Goal: Task Accomplishment & Management: Complete application form

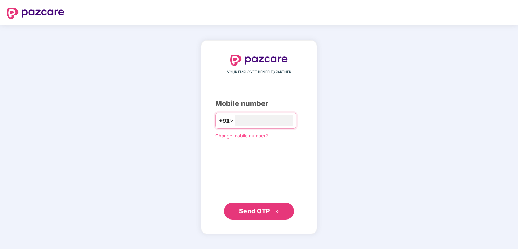
type input "**********"
click at [250, 212] on span "Send OTP" at bounding box center [254, 210] width 31 height 7
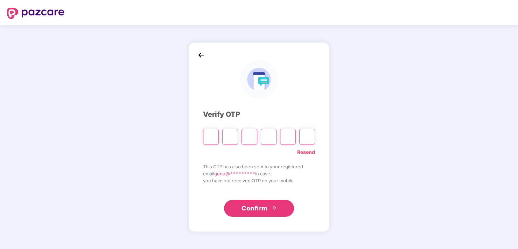
type input "*"
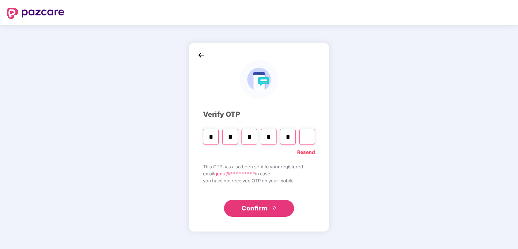
type input "*"
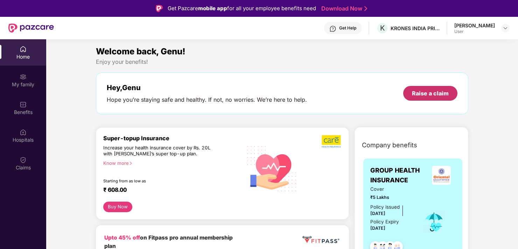
click at [417, 91] on div "Raise a claim" at bounding box center [430, 93] width 37 height 8
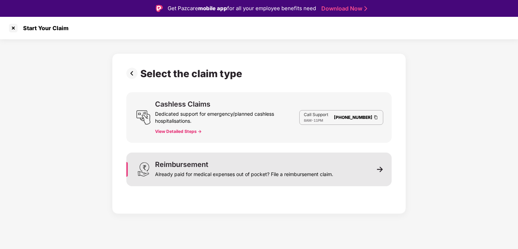
click at [379, 168] on img at bounding box center [380, 169] width 6 height 6
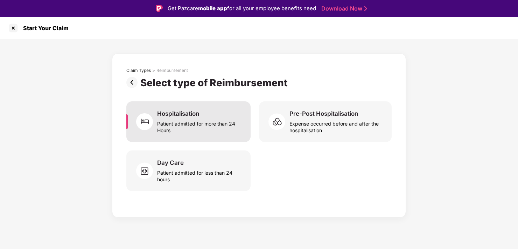
click at [188, 114] on div "Hospitalisation" at bounding box center [178, 114] width 42 height 8
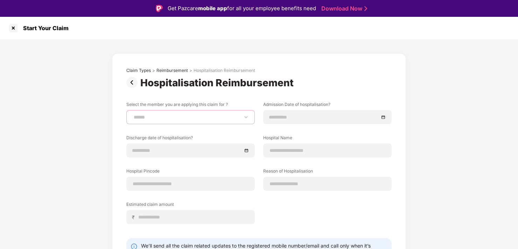
click at [169, 118] on select "**********" at bounding box center [190, 117] width 117 height 6
select select "**********"
click at [132, 114] on select "**********" at bounding box center [190, 117] width 117 height 6
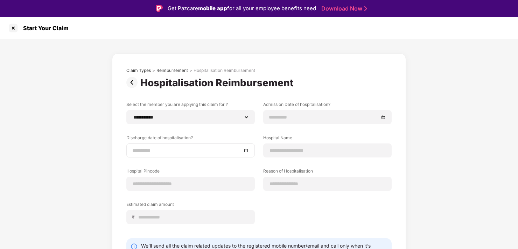
click at [166, 149] on input at bounding box center [187, 150] width 110 height 8
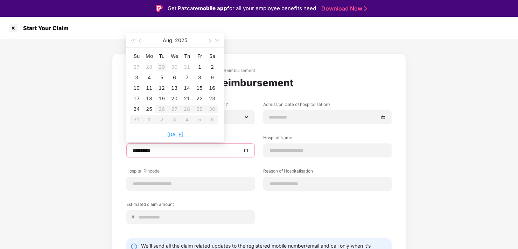
type input "**********"
click at [139, 40] on span "button" at bounding box center [141, 41] width 4 height 4
type input "**********"
click at [176, 100] on div "23" at bounding box center [174, 98] width 8 height 8
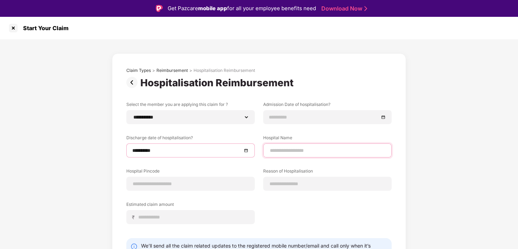
click at [290, 150] on input at bounding box center [327, 150] width 117 height 7
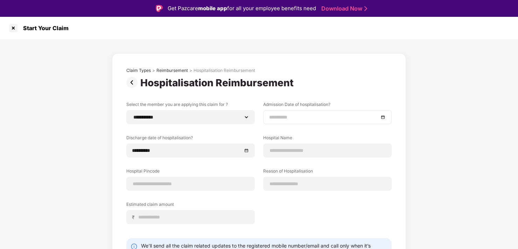
click at [273, 117] on input at bounding box center [324, 117] width 110 height 8
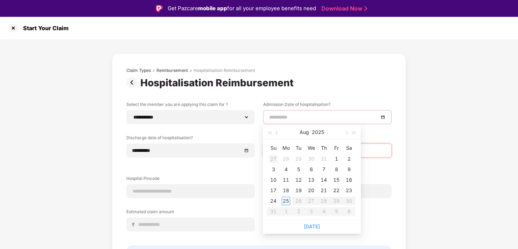
type input "**********"
click at [276, 134] on button "button" at bounding box center [277, 132] width 8 height 14
type input "**********"
drag, startPoint x: 311, startPoint y: 190, endPoint x: 298, endPoint y: 181, distance: 15.3
click at [311, 190] on div "23" at bounding box center [311, 190] width 8 height 8
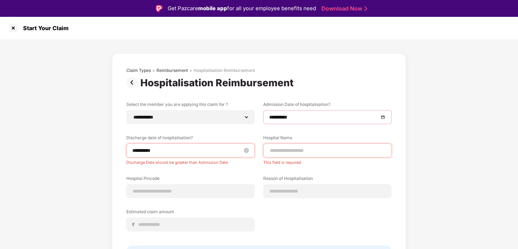
click at [188, 152] on input "**********" at bounding box center [187, 150] width 110 height 8
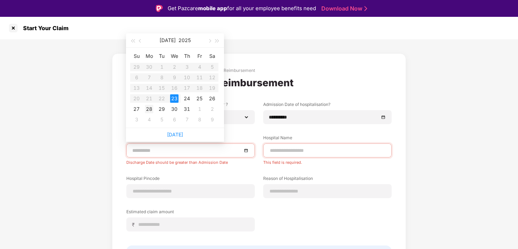
type input "**********"
click at [150, 109] on div "28" at bounding box center [149, 109] width 8 height 8
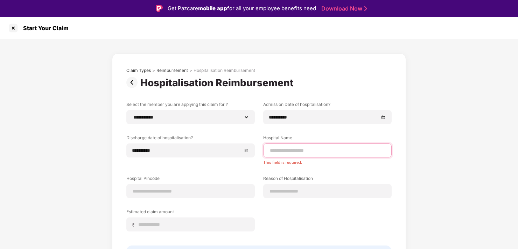
click at [298, 151] on input at bounding box center [327, 150] width 117 height 7
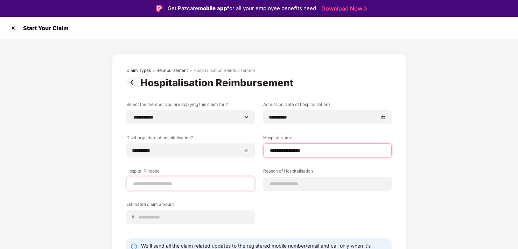
type input "**********"
click at [159, 185] on input at bounding box center [190, 183] width 117 height 7
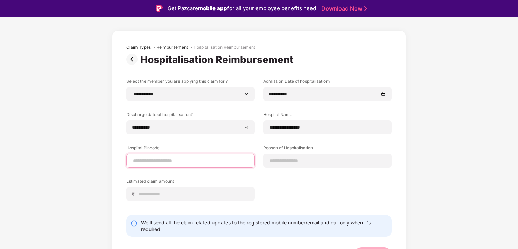
scroll to position [35, 0]
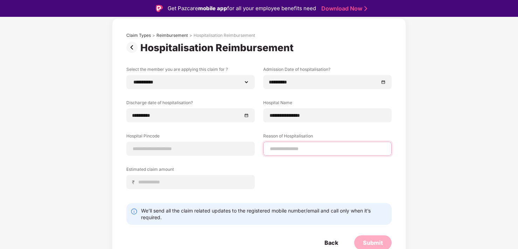
click at [298, 149] on input at bounding box center [327, 148] width 117 height 7
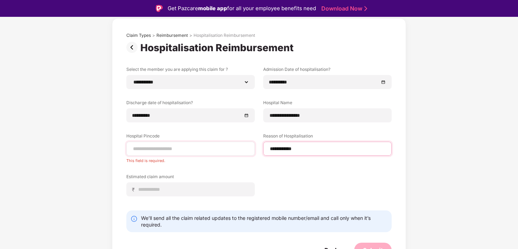
type input "**********"
click at [143, 148] on input at bounding box center [190, 148] width 117 height 7
type input "******"
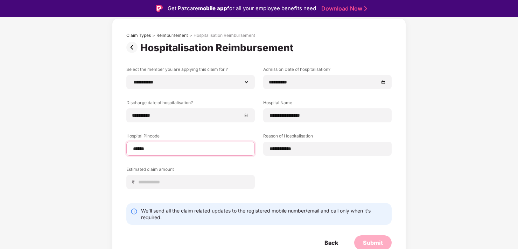
select select "**********"
select select "******"
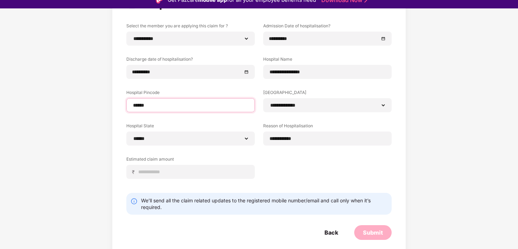
scroll to position [17, 0]
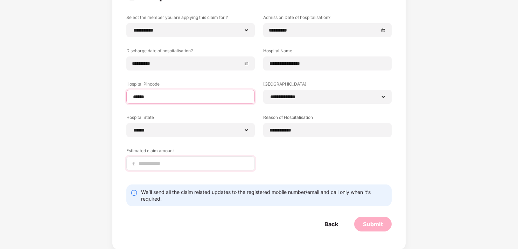
type input "******"
click at [166, 164] on input at bounding box center [193, 163] width 111 height 7
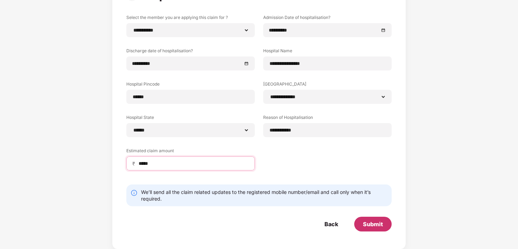
type input "*****"
click at [372, 221] on div "Submit" at bounding box center [373, 224] width 20 height 8
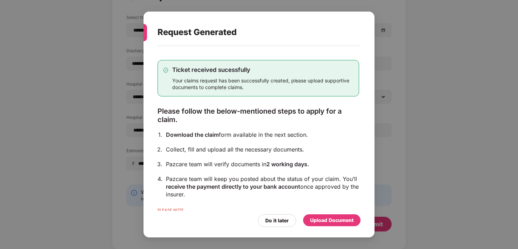
click at [319, 218] on div "Upload Document" at bounding box center [331, 220] width 43 height 8
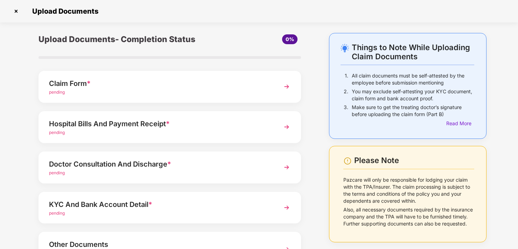
click at [185, 85] on div "Claim Form *" at bounding box center [160, 83] width 222 height 11
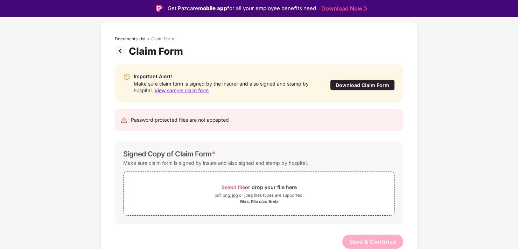
scroll to position [17, 0]
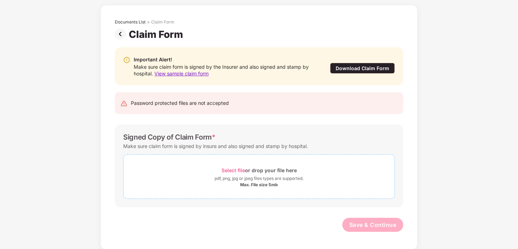
click at [236, 169] on span "Select file" at bounding box center [233, 170] width 23 height 6
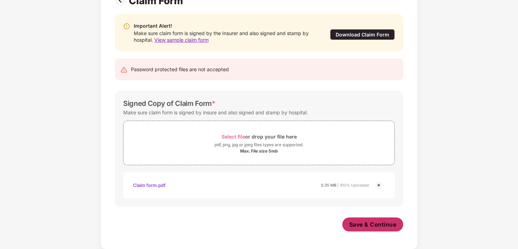
click at [355, 223] on span "Save & Continue" at bounding box center [372, 224] width 47 height 8
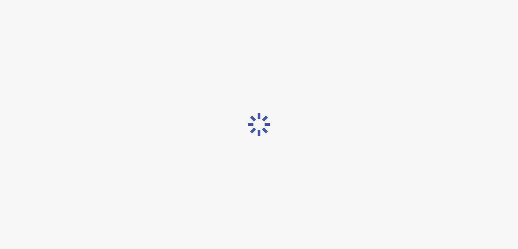
scroll to position [0, 0]
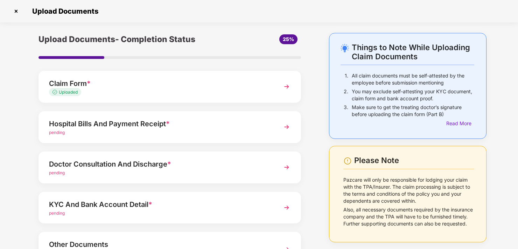
click at [97, 123] on div "Hospital Bills And Payment Receipt *" at bounding box center [160, 123] width 222 height 11
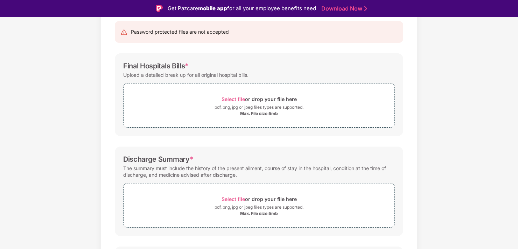
scroll to position [36, 0]
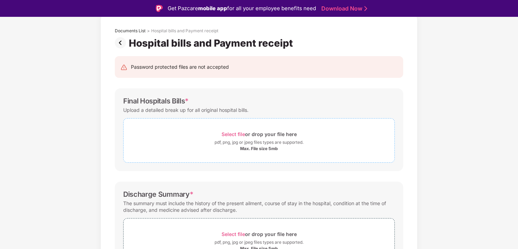
click at [233, 132] on span "Select file" at bounding box center [233, 134] width 23 height 6
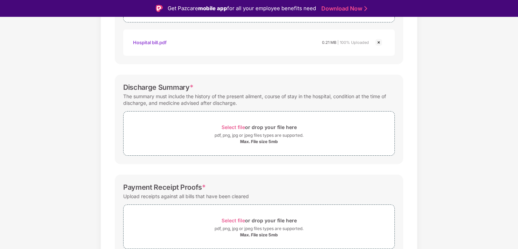
scroll to position [209, 0]
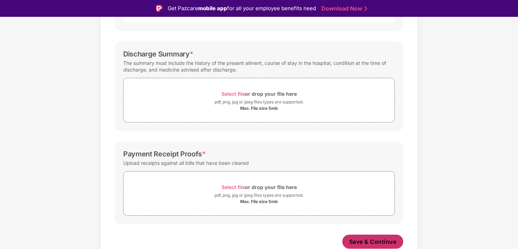
click at [359, 240] on span "Save & Continue" at bounding box center [372, 241] width 47 height 8
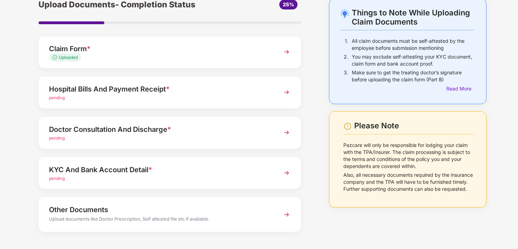
scroll to position [35, 0]
click at [109, 83] on div "Hospital Bills And Payment Receipt *" at bounding box center [160, 88] width 222 height 11
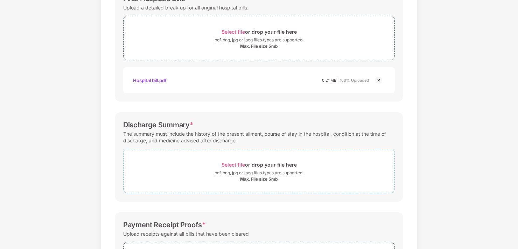
scroll to position [104, 0]
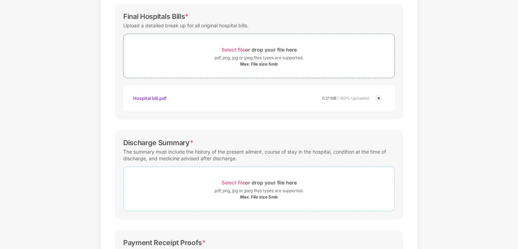
click at [233, 180] on span "Select file" at bounding box center [233, 182] width 23 height 6
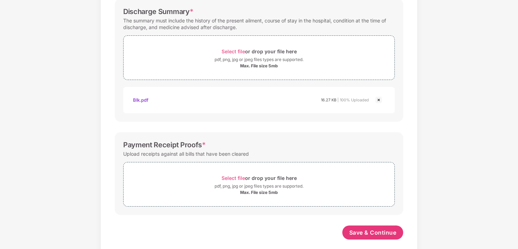
scroll to position [242, 0]
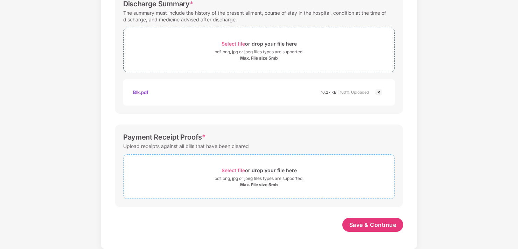
click at [236, 167] on span "Select file" at bounding box center [233, 170] width 23 height 6
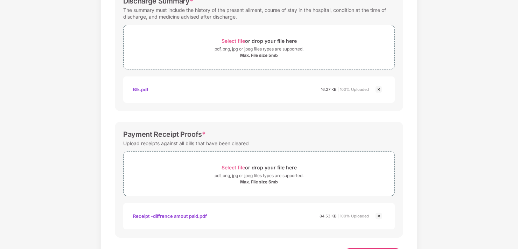
scroll to position [276, 0]
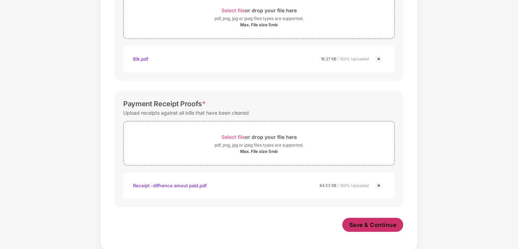
click at [360, 221] on span "Save & Continue" at bounding box center [372, 225] width 47 height 8
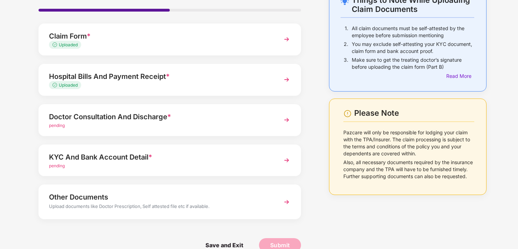
scroll to position [61, 0]
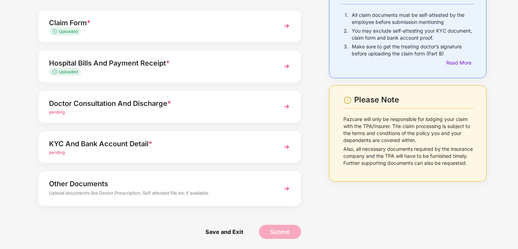
click at [287, 104] on img at bounding box center [286, 106] width 13 height 13
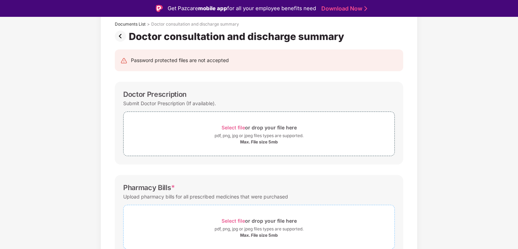
scroll to position [26, 0]
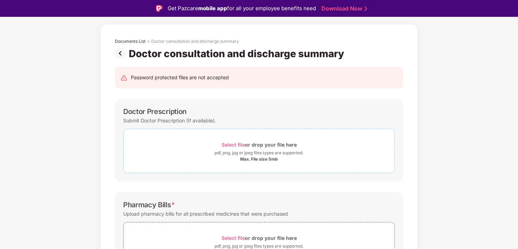
click at [229, 145] on span "Select file" at bounding box center [233, 144] width 23 height 6
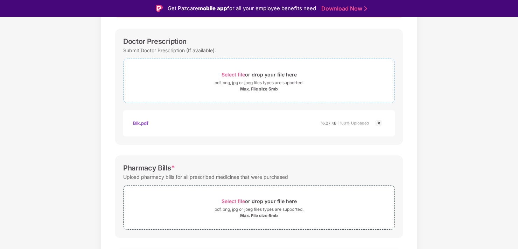
scroll to position [131, 0]
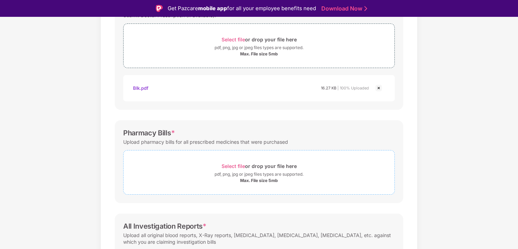
click at [231, 166] on span "Select file" at bounding box center [233, 166] width 23 height 6
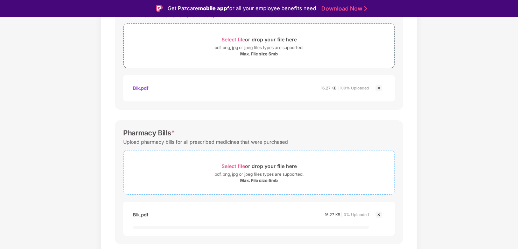
click at [62, 32] on div "Documents List > Doctor consultation and discharge summary Doctor consultation …" at bounding box center [259, 152] width 518 height 467
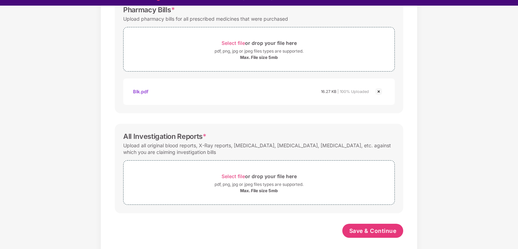
scroll to position [17, 0]
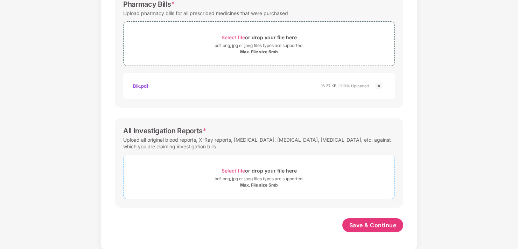
click at [230, 168] on span "Select file" at bounding box center [233, 170] width 23 height 6
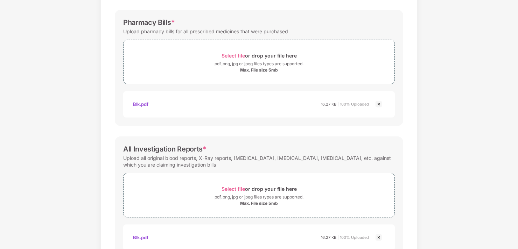
scroll to position [276, 0]
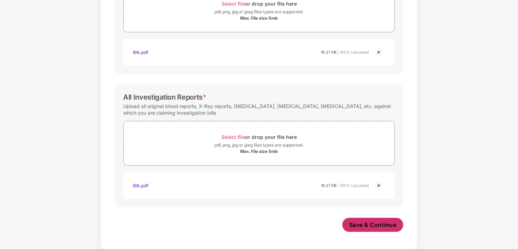
click at [357, 224] on span "Save & Continue" at bounding box center [372, 225] width 47 height 8
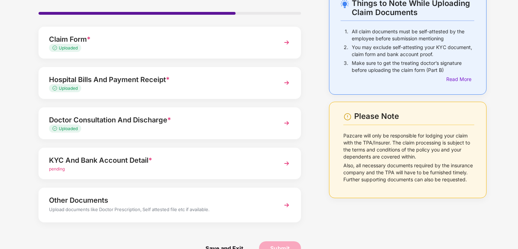
scroll to position [61, 0]
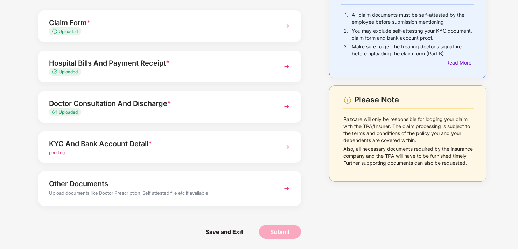
click at [285, 146] on img at bounding box center [286, 146] width 13 height 13
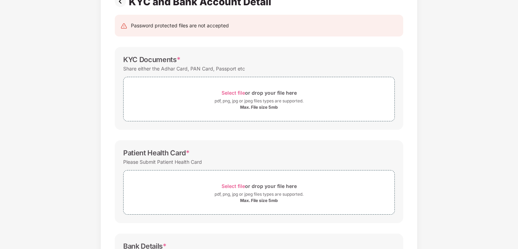
scroll to position [0, 0]
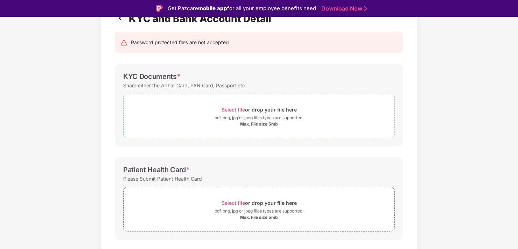
click at [239, 106] on span "Select file" at bounding box center [233, 109] width 23 height 6
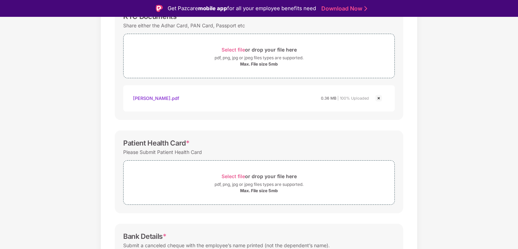
scroll to position [131, 0]
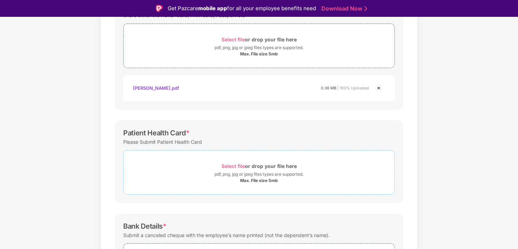
click at [230, 164] on span "Select file" at bounding box center [233, 166] width 23 height 6
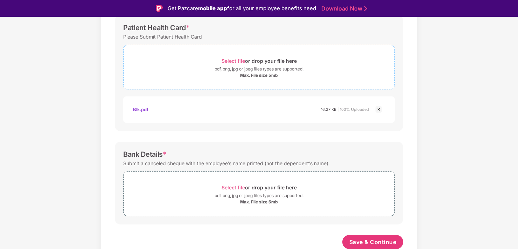
scroll to position [236, 0]
click at [229, 184] on span "Select file" at bounding box center [233, 187] width 23 height 6
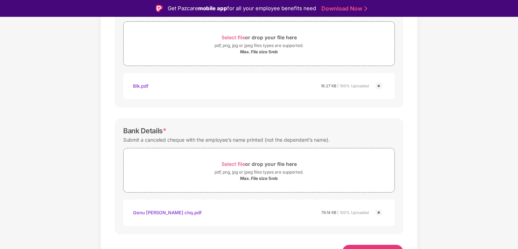
scroll to position [269, 0]
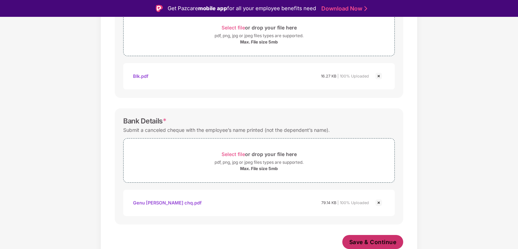
click at [355, 239] on span "Save & Continue" at bounding box center [372, 242] width 47 height 8
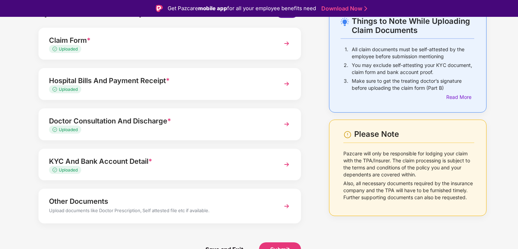
scroll to position [44, 0]
click at [99, 201] on div "Other Documents" at bounding box center [160, 200] width 222 height 11
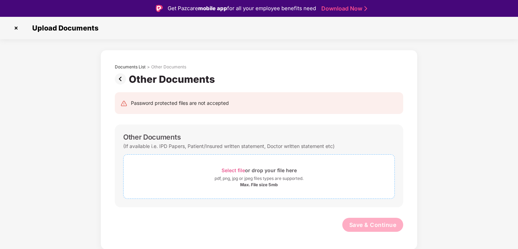
click at [229, 169] on span "Select file" at bounding box center [233, 170] width 23 height 6
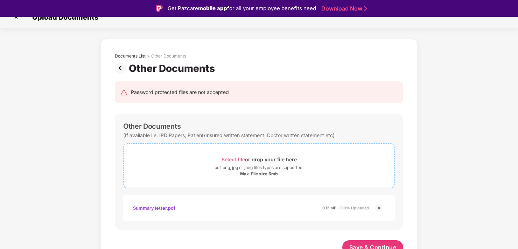
scroll to position [17, 0]
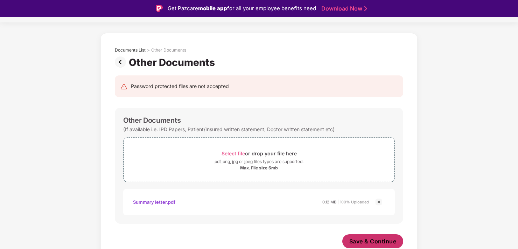
click at [364, 239] on span "Save & Continue" at bounding box center [372, 241] width 47 height 8
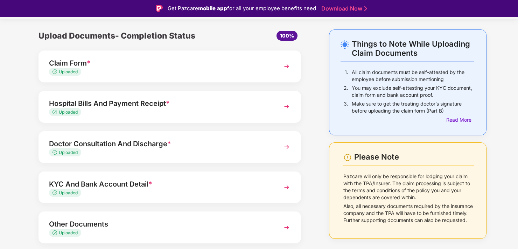
scroll to position [0, 0]
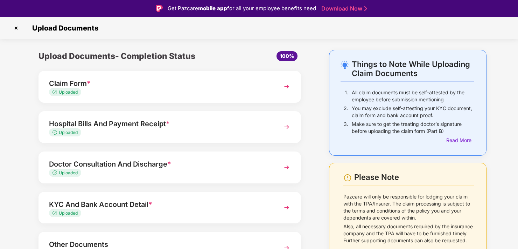
click at [16, 28] on img at bounding box center [16, 27] width 11 height 11
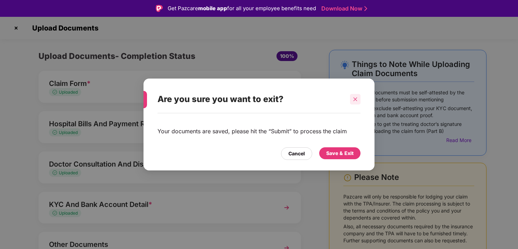
click at [354, 99] on icon "close" at bounding box center [355, 99] width 5 height 5
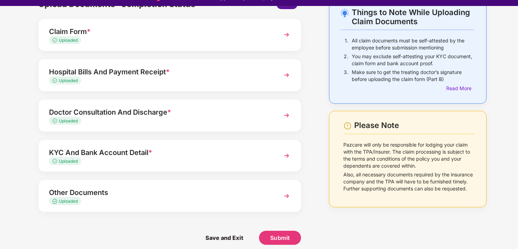
scroll to position [17, 0]
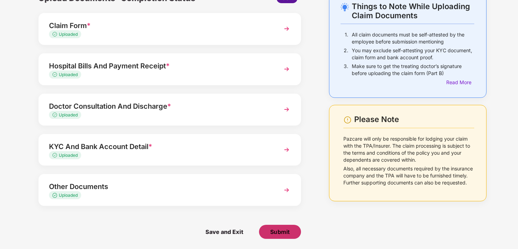
click at [282, 230] on span "Submit" at bounding box center [280, 232] width 20 height 8
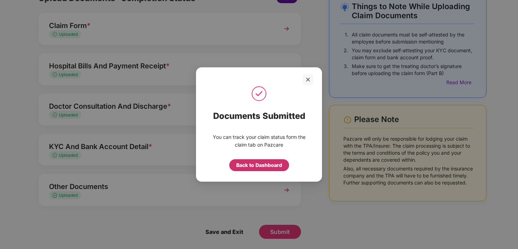
click at [248, 162] on div "Back to Dashboard" at bounding box center [259, 165] width 46 height 8
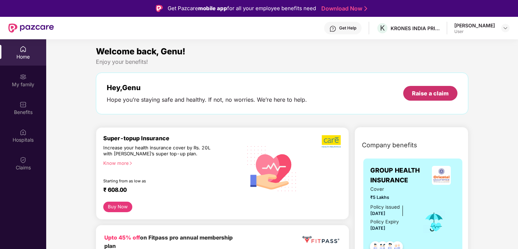
click at [417, 94] on div "Raise a claim" at bounding box center [430, 93] width 37 height 8
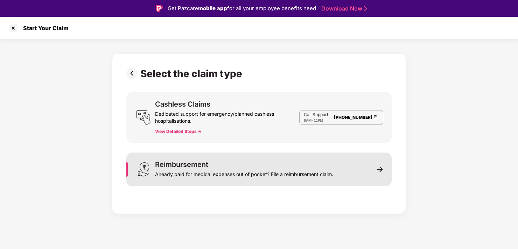
click at [177, 162] on div "Reimbursement" at bounding box center [181, 164] width 53 height 7
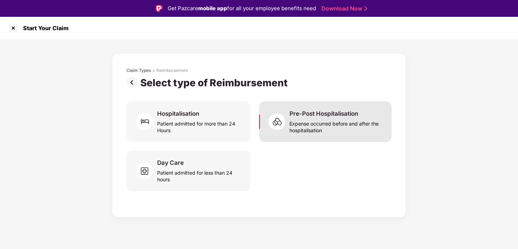
click at [301, 112] on div "Pre-Post Hospitalisation" at bounding box center [324, 114] width 69 height 8
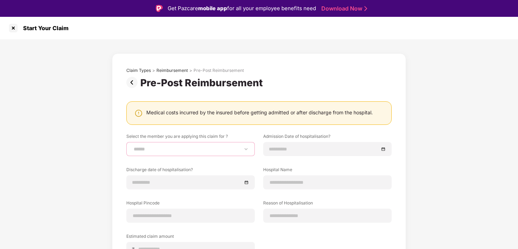
click at [153, 148] on select "**********" at bounding box center [190, 149] width 117 height 6
select select "**********"
click at [132, 146] on select "**********" at bounding box center [190, 149] width 117 height 6
click at [281, 150] on input at bounding box center [324, 149] width 110 height 8
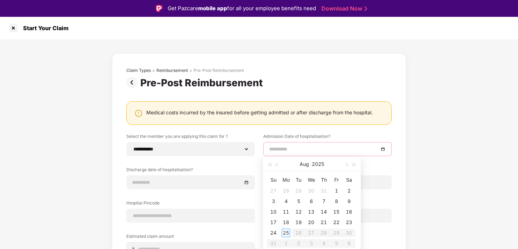
type input "**********"
click at [279, 164] on button "button" at bounding box center [277, 164] width 8 height 14
type input "**********"
click at [312, 221] on div "23" at bounding box center [311, 222] width 8 height 8
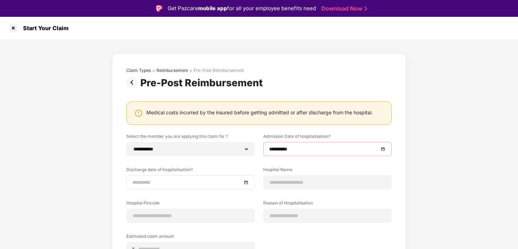
click at [155, 180] on input at bounding box center [187, 182] width 110 height 8
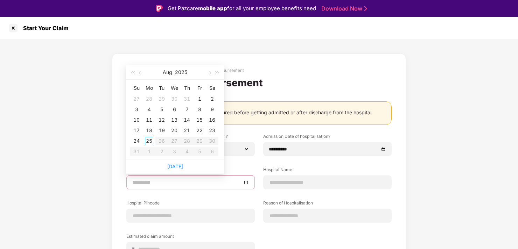
type input "**********"
click at [140, 74] on span "button" at bounding box center [141, 73] width 4 height 4
type input "**********"
click at [148, 141] on div "28" at bounding box center [149, 141] width 8 height 8
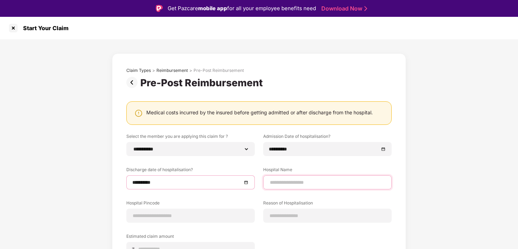
click at [282, 181] on input at bounding box center [327, 182] width 117 height 7
type input "**********"
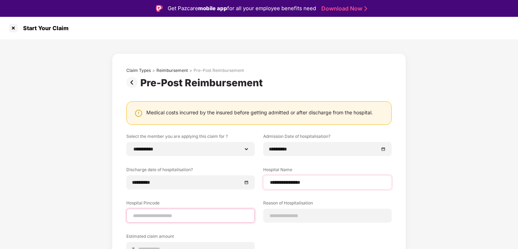
type input "******"
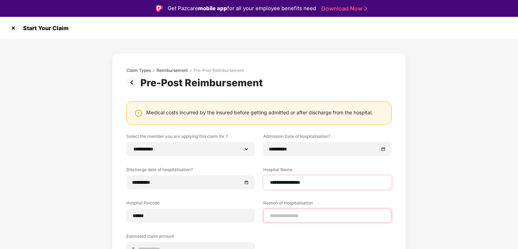
type input "**********"
type input "*****"
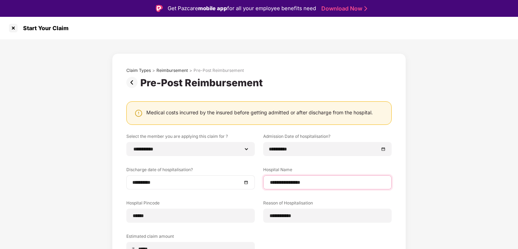
select select "**********"
select select "******"
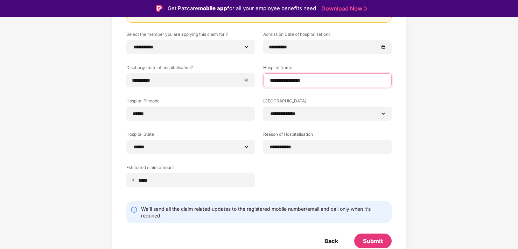
scroll to position [17, 0]
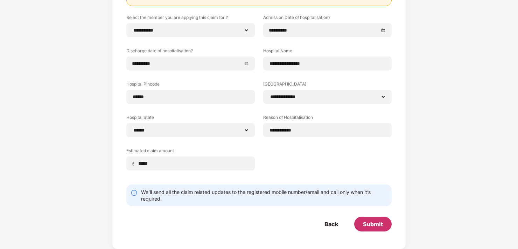
click at [372, 220] on div "Submit" at bounding box center [373, 224] width 20 height 8
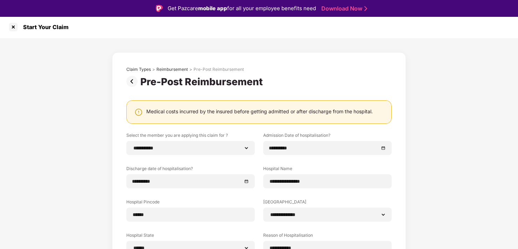
scroll to position [0, 0]
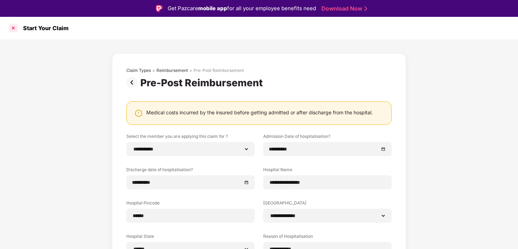
click at [14, 29] on div at bounding box center [13, 27] width 11 height 11
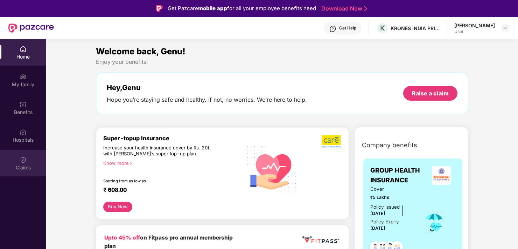
click at [30, 161] on div "Claims" at bounding box center [23, 163] width 46 height 26
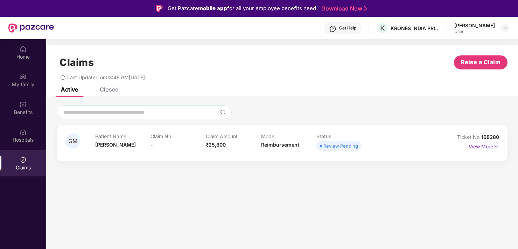
click at [331, 148] on div "Review Pending" at bounding box center [341, 145] width 35 height 7
click at [329, 148] on div "Review Pending" at bounding box center [341, 145] width 35 height 7
click at [477, 61] on span "Raise a Claim" at bounding box center [481, 62] width 40 height 9
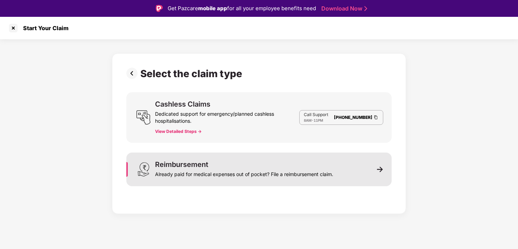
click at [169, 163] on div "Reimbursement" at bounding box center [181, 164] width 53 height 7
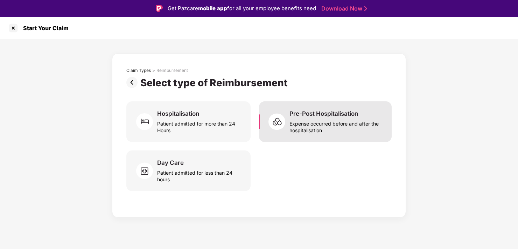
click at [311, 123] on div "Expense occurred before and after the hospitalisation" at bounding box center [337, 125] width 94 height 16
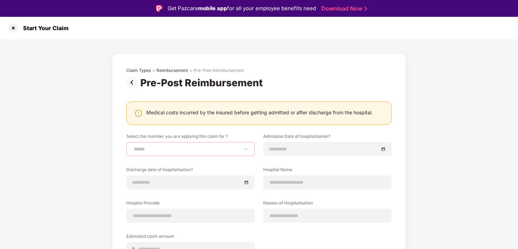
click at [191, 149] on select "**********" at bounding box center [190, 149] width 117 height 6
select select "**********"
click at [132, 146] on select "**********" at bounding box center [190, 149] width 117 height 6
click at [278, 147] on input at bounding box center [324, 149] width 110 height 8
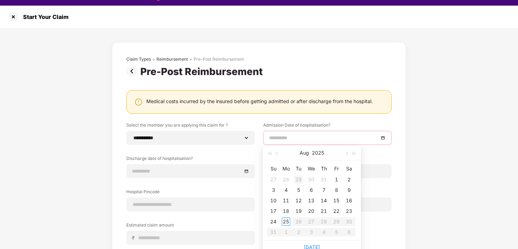
scroll to position [17, 0]
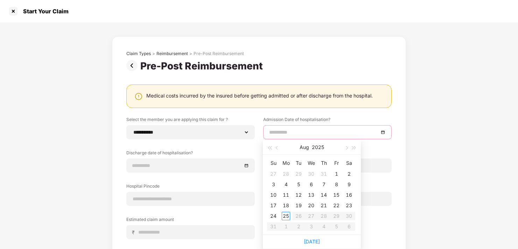
type input "**********"
click at [277, 148] on span "button" at bounding box center [278, 148] width 4 height 4
type input "**********"
click at [288, 205] on div "21" at bounding box center [286, 205] width 8 height 8
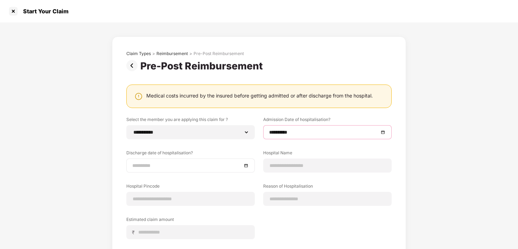
click at [158, 162] on input at bounding box center [187, 165] width 110 height 8
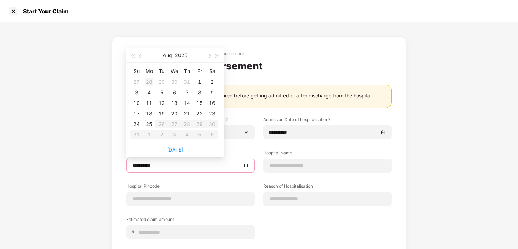
type input "**********"
click at [140, 57] on span "button" at bounding box center [141, 56] width 4 height 4
click at [210, 56] on span "button" at bounding box center [210, 56] width 4 height 4
type input "**********"
click at [147, 102] on div "11" at bounding box center [149, 103] width 8 height 8
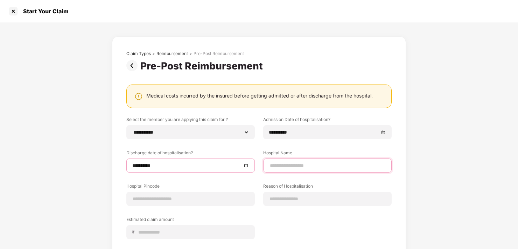
click at [278, 166] on input at bounding box center [327, 165] width 117 height 7
type input "**********"
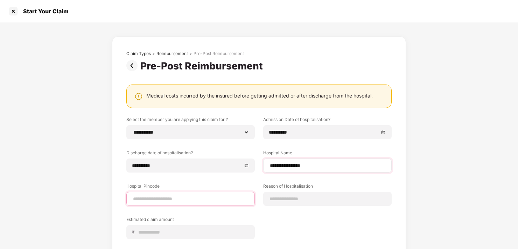
type input "******"
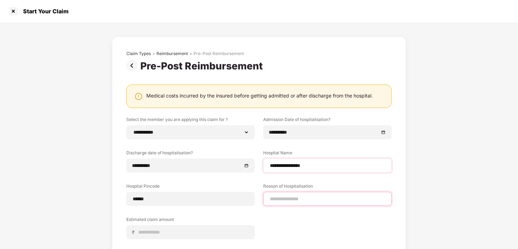
type input "**********"
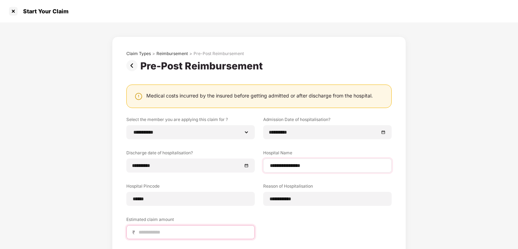
type input "*****"
select select "**********"
select select "******"
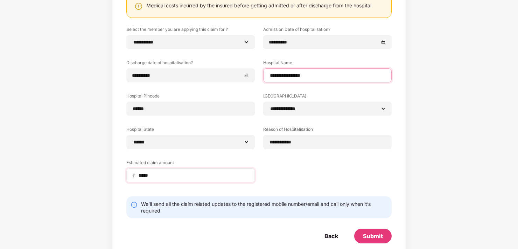
scroll to position [102, 0]
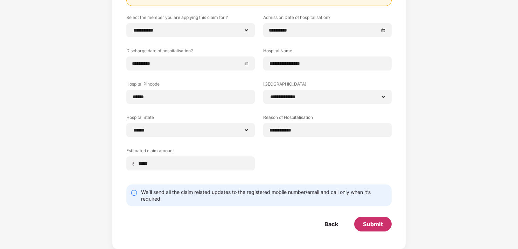
click at [372, 224] on div "Submit" at bounding box center [373, 224] width 20 height 8
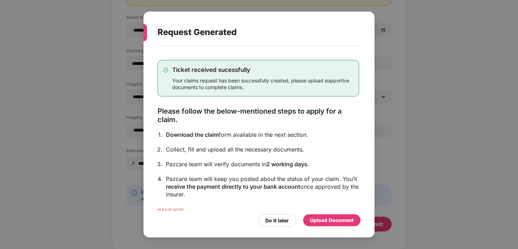
click at [317, 218] on div "Upload Document" at bounding box center [331, 220] width 43 height 8
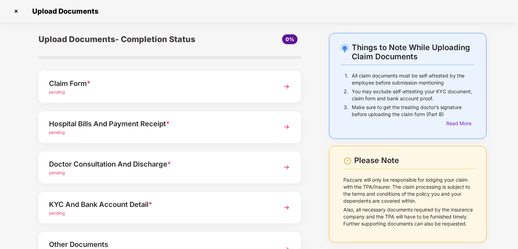
click at [287, 85] on img at bounding box center [286, 86] width 13 height 13
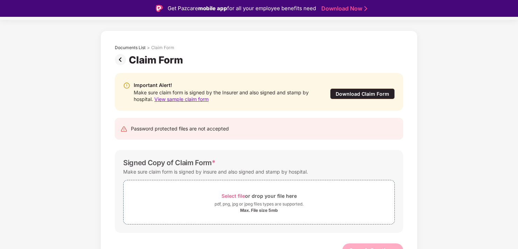
scroll to position [28, 0]
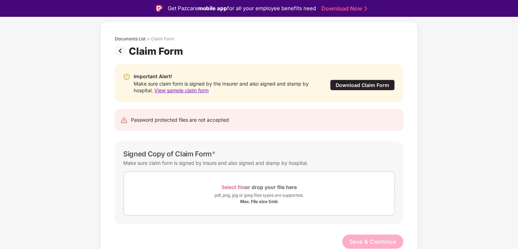
click at [227, 187] on span "Select file" at bounding box center [233, 187] width 23 height 6
click at [65, 43] on div "Documents List > Claim Form Claim Form Important Alert! Make sure claim form is…" at bounding box center [259, 164] width 518 height 285
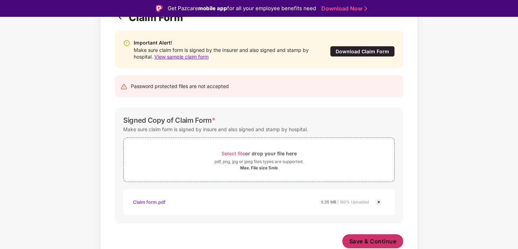
scroll to position [62, 0]
click at [381, 241] on span "Save & Continue" at bounding box center [372, 241] width 47 height 8
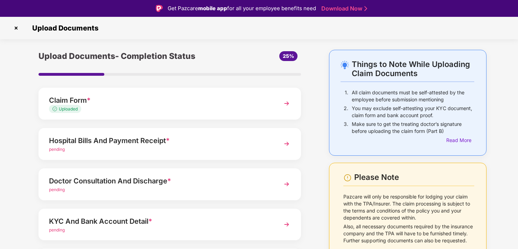
click at [286, 143] on img at bounding box center [286, 143] width 13 height 13
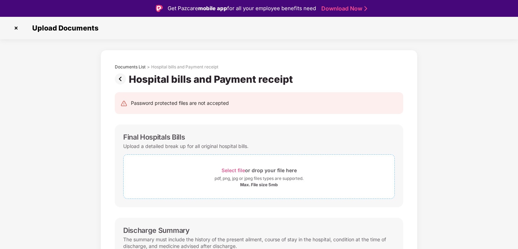
click at [226, 170] on span "Select file" at bounding box center [233, 170] width 23 height 6
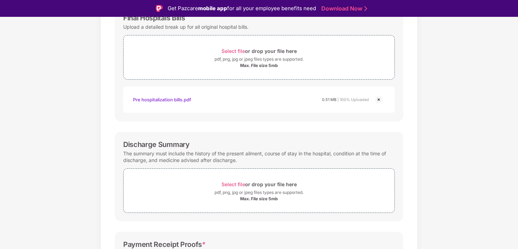
scroll to position [175, 0]
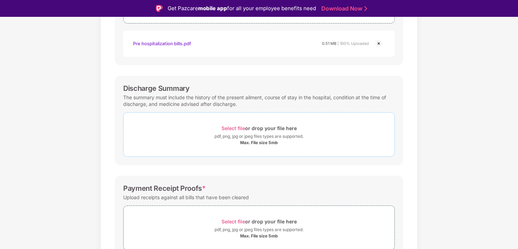
click at [227, 126] on span "Select file" at bounding box center [233, 128] width 23 height 6
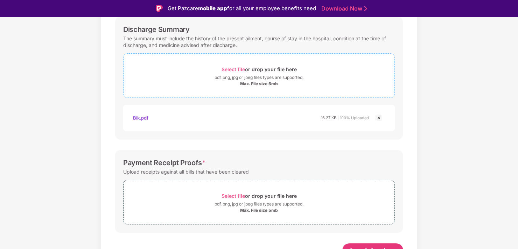
scroll to position [242, 0]
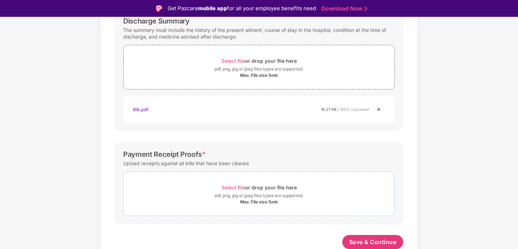
click at [237, 184] on span "Select file" at bounding box center [233, 187] width 23 height 6
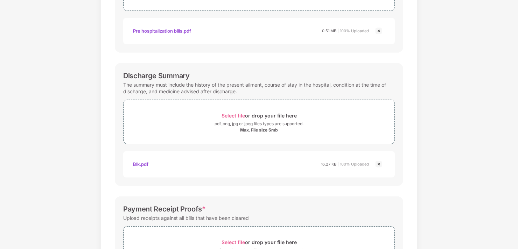
scroll to position [276, 0]
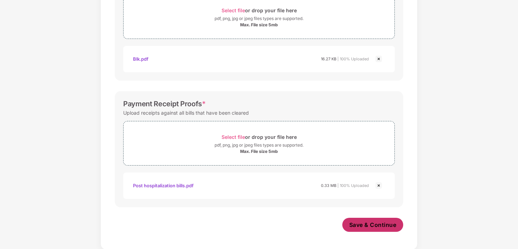
click at [362, 222] on span "Save & Continue" at bounding box center [372, 225] width 47 height 8
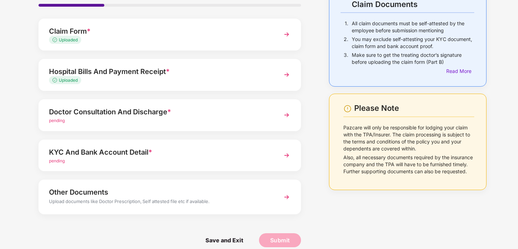
scroll to position [61, 0]
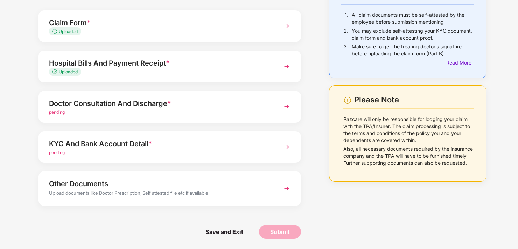
click at [284, 106] on img at bounding box center [286, 106] width 13 height 13
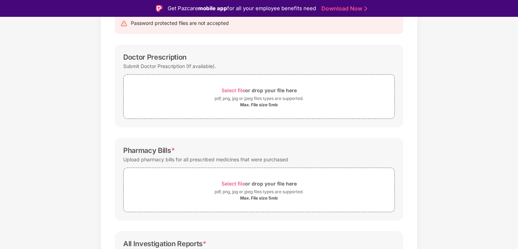
scroll to position [70, 0]
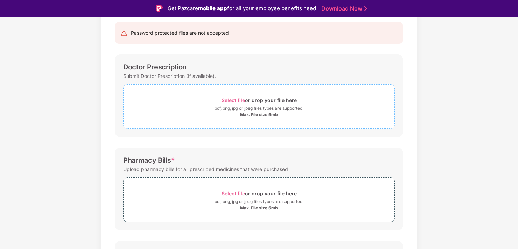
click at [230, 98] on span "Select file" at bounding box center [233, 100] width 23 height 6
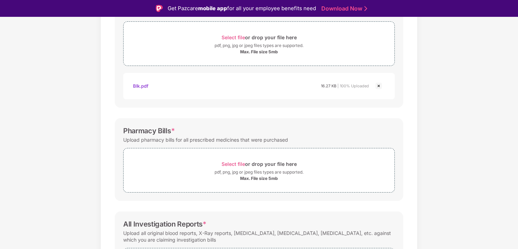
scroll to position [140, 0]
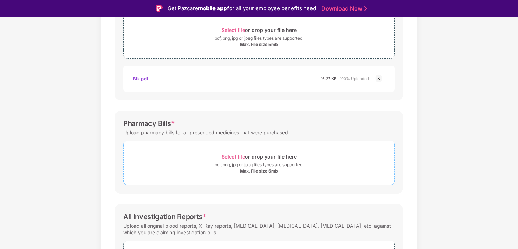
click at [232, 153] on span "Select file" at bounding box center [233, 156] width 23 height 6
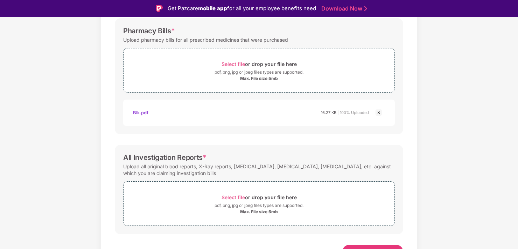
scroll to position [242, 0]
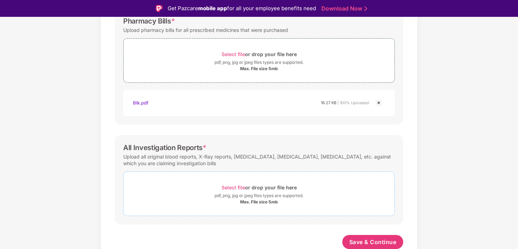
click at [227, 184] on span "Select file" at bounding box center [233, 187] width 23 height 6
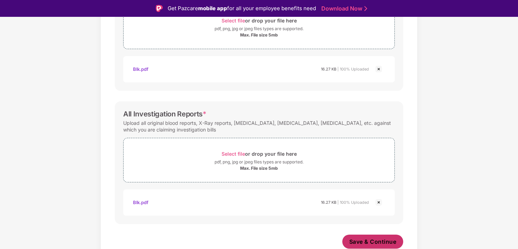
scroll to position [276, 0]
click at [364, 239] on span "Save & Continue" at bounding box center [372, 241] width 47 height 8
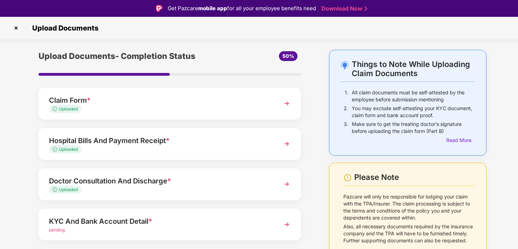
click at [288, 141] on img at bounding box center [286, 143] width 13 height 13
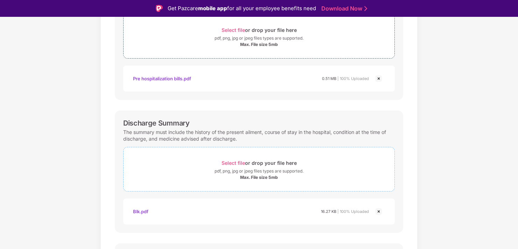
scroll to position [175, 0]
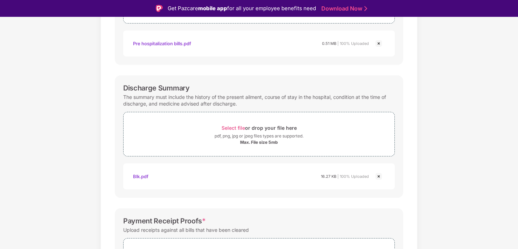
click at [378, 175] on img at bounding box center [379, 176] width 8 height 8
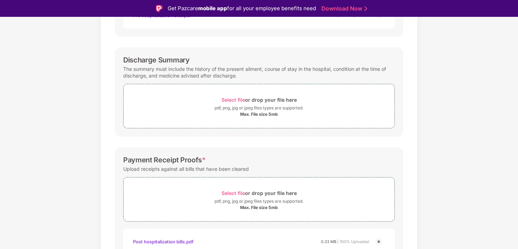
scroll to position [207, 0]
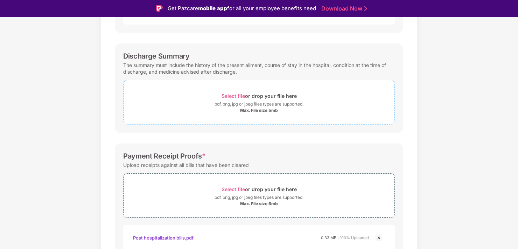
click at [233, 93] on span "Select file" at bounding box center [233, 96] width 23 height 6
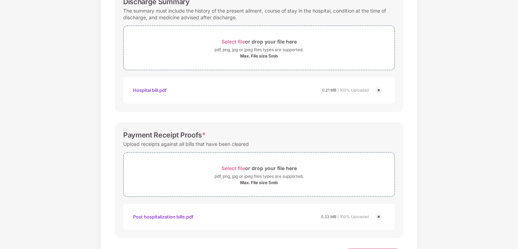
scroll to position [275, 0]
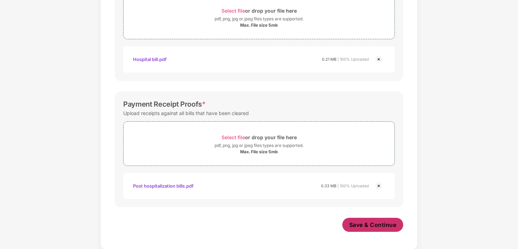
click at [361, 222] on span "Save & Continue" at bounding box center [372, 225] width 47 height 8
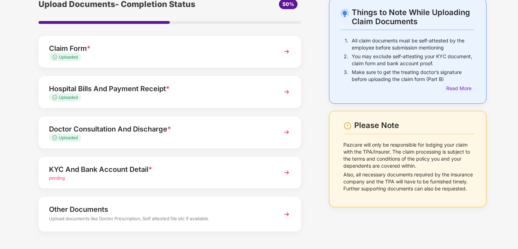
scroll to position [61, 0]
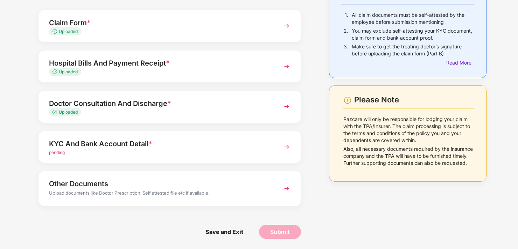
click at [105, 186] on div "Other Documents" at bounding box center [160, 183] width 222 height 11
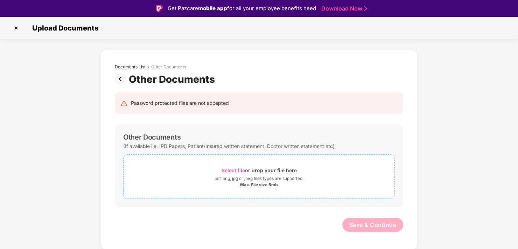
click at [236, 168] on span "Select file" at bounding box center [233, 170] width 23 height 6
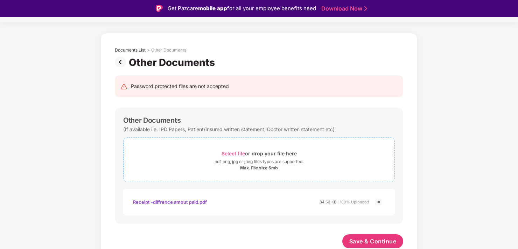
click at [219, 148] on span "Select file or drop your file here pdf, png, jpg or jpeg files types are suppor…" at bounding box center [259, 159] width 271 height 33
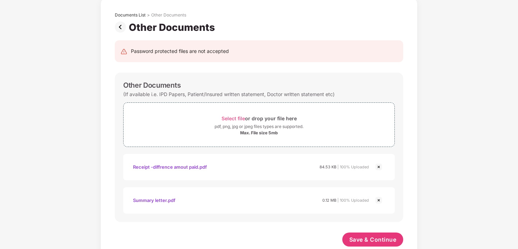
scroll to position [50, 0]
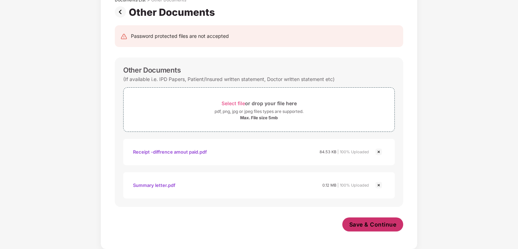
click at [355, 224] on span "Save & Continue" at bounding box center [372, 224] width 47 height 8
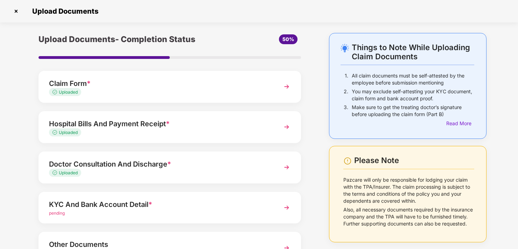
scroll to position [35, 0]
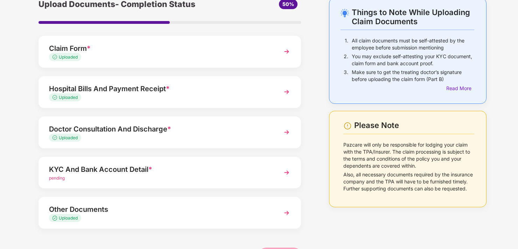
click at [73, 169] on div "KYC And Bank Account Detail *" at bounding box center [160, 169] width 222 height 11
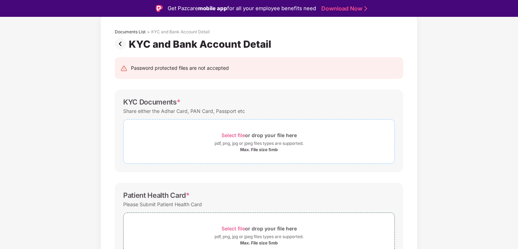
click at [232, 133] on span "Select file" at bounding box center [233, 135] width 23 height 6
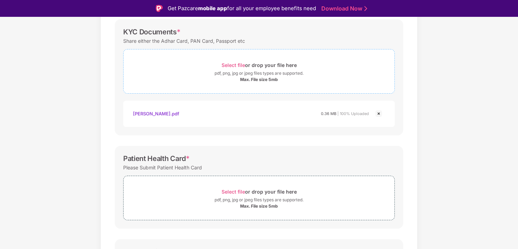
scroll to position [140, 0]
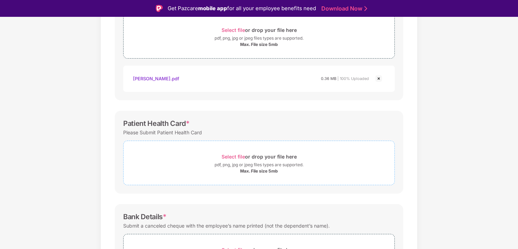
click at [229, 154] on span "Select file" at bounding box center [233, 156] width 23 height 6
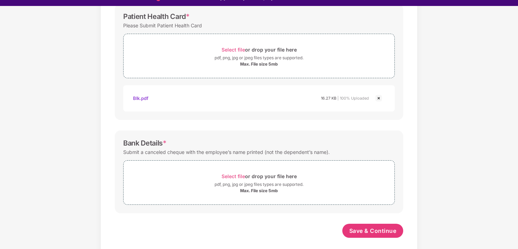
scroll to position [17, 0]
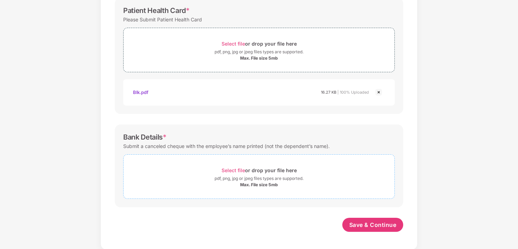
click at [235, 169] on span "Select file" at bounding box center [233, 170] width 23 height 6
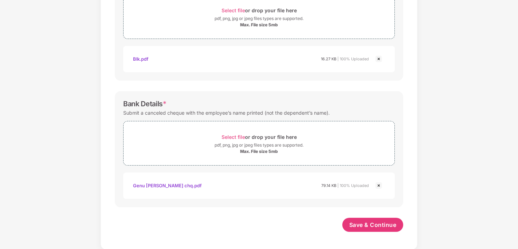
scroll to position [269, 0]
click at [350, 224] on span "Save & Continue" at bounding box center [372, 225] width 47 height 8
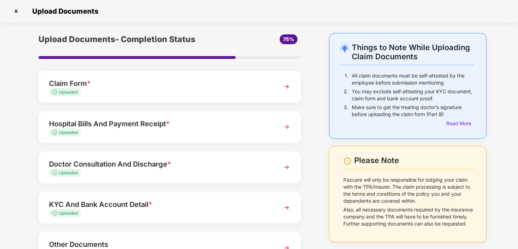
scroll to position [35, 0]
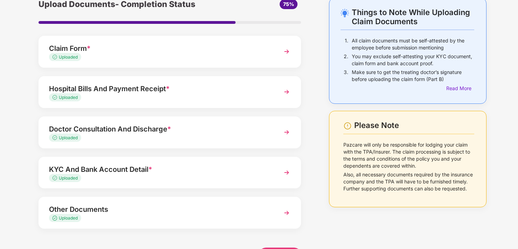
click at [284, 91] on img at bounding box center [286, 91] width 13 height 13
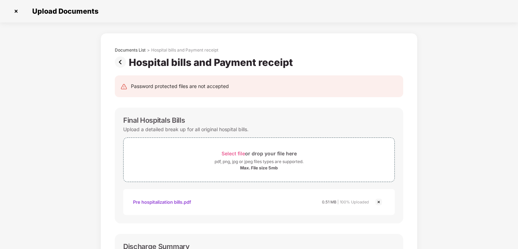
click at [120, 63] on img at bounding box center [122, 61] width 14 height 11
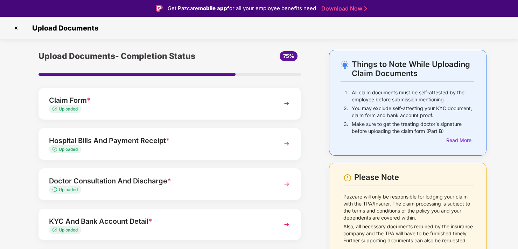
click at [91, 103] on div "Claim Form *" at bounding box center [160, 100] width 222 height 11
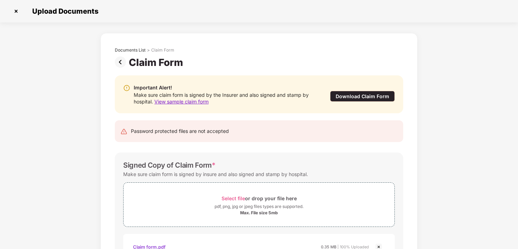
click at [120, 61] on img at bounding box center [122, 61] width 14 height 11
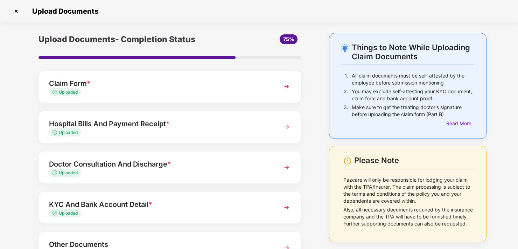
click at [72, 85] on div "Claim Form *" at bounding box center [160, 83] width 222 height 11
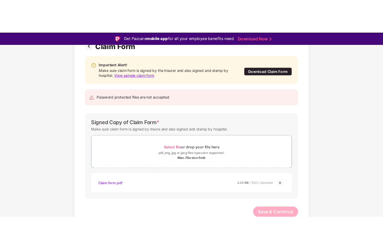
scroll to position [61, 0]
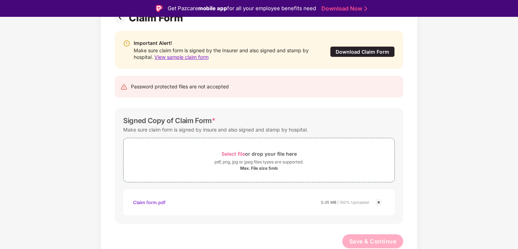
click at [156, 201] on div "Claim form.pdf" at bounding box center [149, 202] width 33 height 12
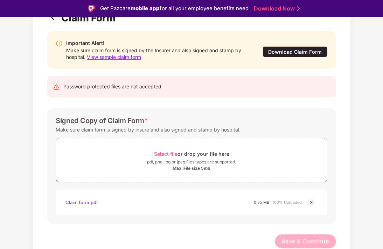
drag, startPoint x: 156, startPoint y: 201, endPoint x: 140, endPoint y: 199, distance: 15.9
click at [140, 199] on div "Claim form.pdf 0.35 MB | 100% Uploaded" at bounding box center [183, 202] width 236 height 12
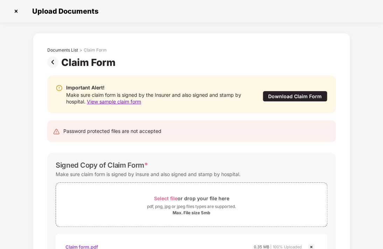
scroll to position [0, 0]
click at [50, 62] on img at bounding box center [54, 61] width 14 height 11
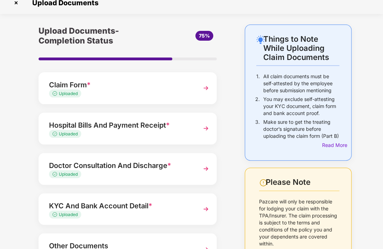
scroll to position [43, 0]
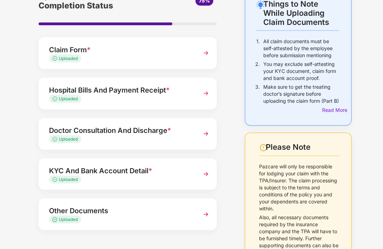
click at [100, 90] on div "Hospital Bills And Payment Receipt *" at bounding box center [121, 89] width 144 height 11
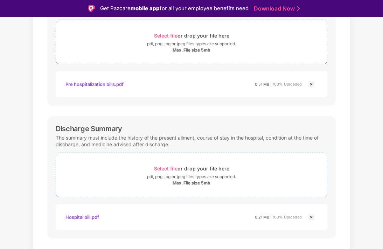
scroll to position [0, 0]
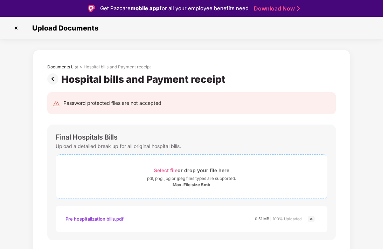
click at [161, 167] on span "Select file" at bounding box center [165, 170] width 23 height 6
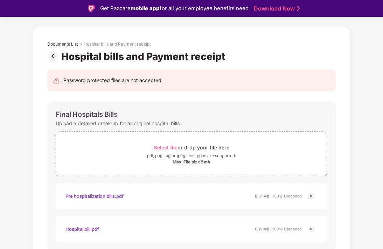
scroll to position [35, 0]
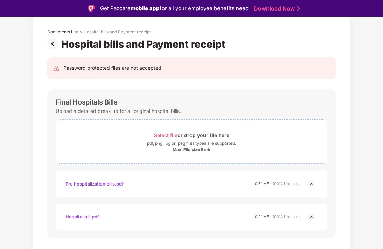
click at [167, 134] on span "Select file" at bounding box center [165, 135] width 23 height 6
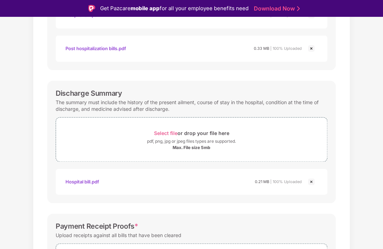
scroll to position [61, 0]
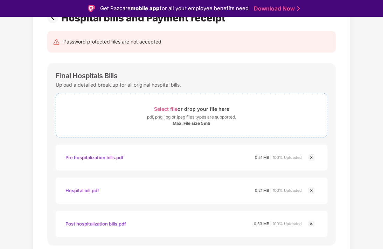
click at [173, 105] on div "Select file or drop your file here" at bounding box center [191, 108] width 75 height 9
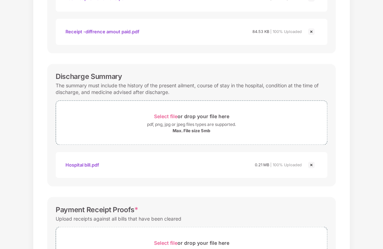
scroll to position [375, 0]
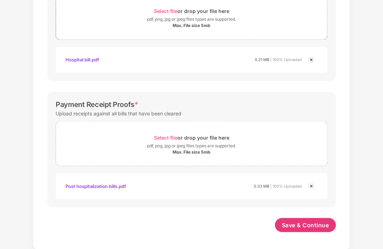
click at [162, 137] on span "Select file" at bounding box center [165, 137] width 23 height 6
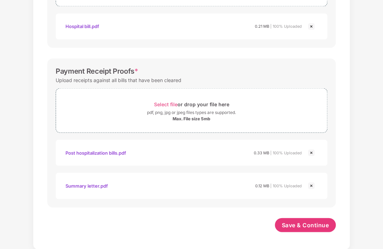
scroll to position [408, 0]
click at [291, 222] on span "Save & Continue" at bounding box center [305, 225] width 47 height 8
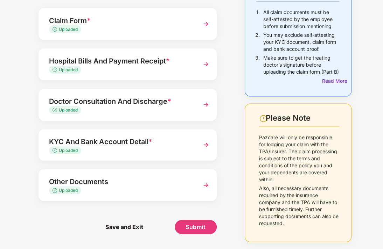
scroll to position [78, 0]
click at [195, 220] on button "Submit" at bounding box center [196, 227] width 42 height 14
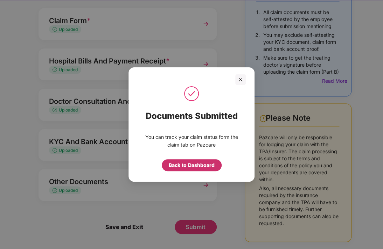
click at [181, 164] on div "Back to Dashboard" at bounding box center [192, 165] width 46 height 8
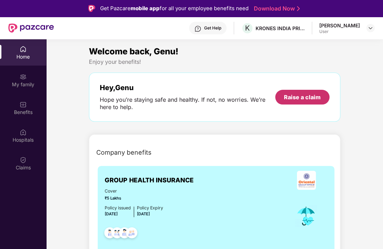
click at [289, 97] on div "Raise a claim" at bounding box center [302, 97] width 37 height 8
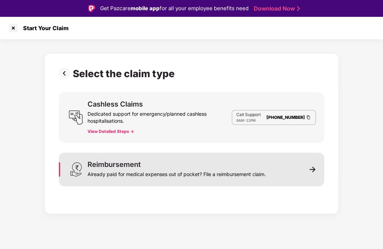
click at [136, 166] on div "Reimbursement" at bounding box center [114, 164] width 53 height 7
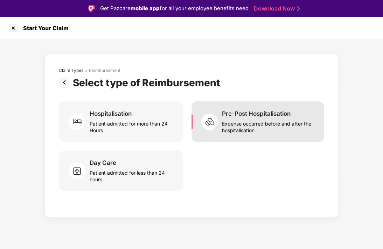
click at [244, 116] on div "Pre-Post Hospitalisation" at bounding box center [256, 114] width 69 height 8
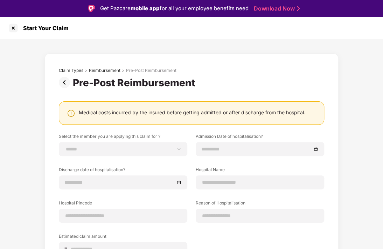
click at [67, 79] on img at bounding box center [66, 82] width 14 height 11
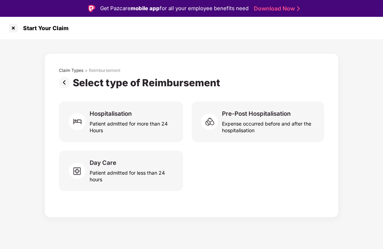
click at [63, 83] on img at bounding box center [66, 82] width 14 height 11
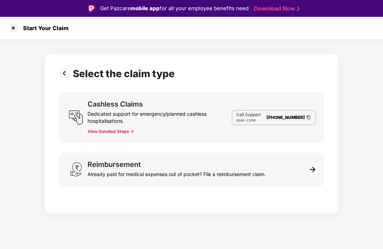
click at [72, 49] on div "Select the claim type Cashless Claims Dedicated support for emergency/planned c…" at bounding box center [191, 126] width 383 height 174
click at [12, 28] on div at bounding box center [13, 27] width 11 height 11
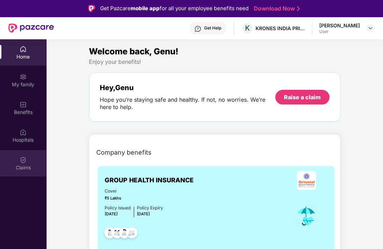
click at [15, 166] on div "Claims" at bounding box center [23, 167] width 46 height 7
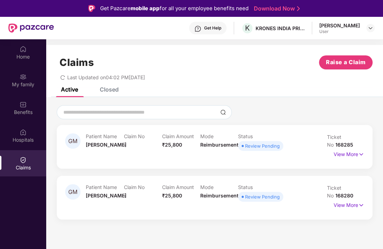
drag, startPoint x: 314, startPoint y: 194, endPoint x: 520, endPoint y: 266, distance: 217.9
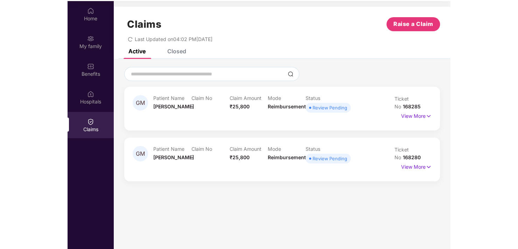
scroll to position [39, 0]
